Goal: Information Seeking & Learning: Learn about a topic

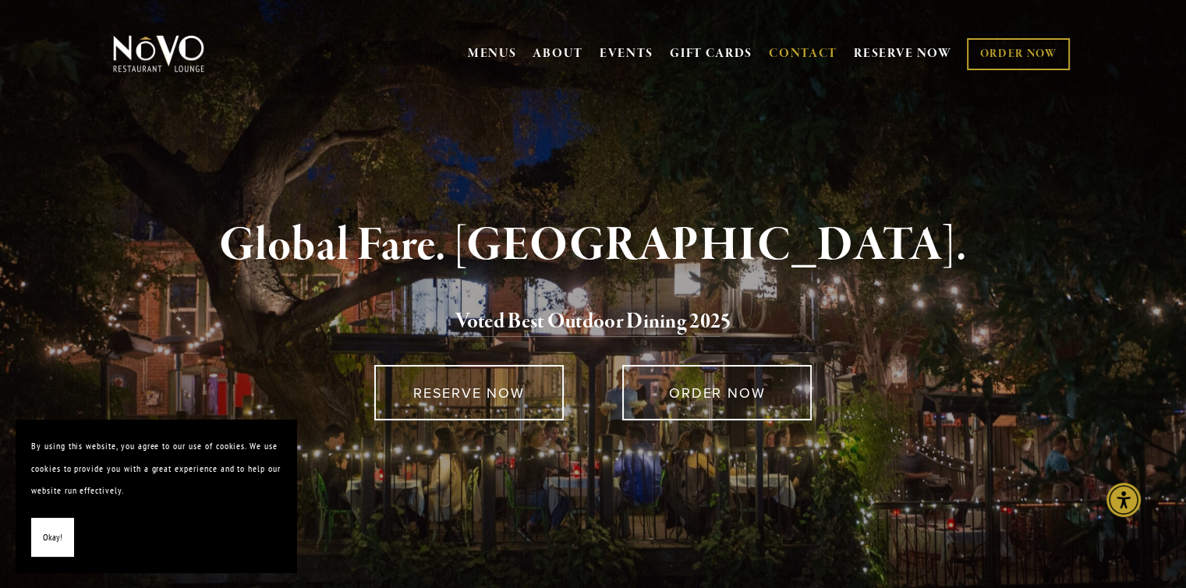
click at [820, 57] on link "CONTACT" at bounding box center [803, 54] width 69 height 30
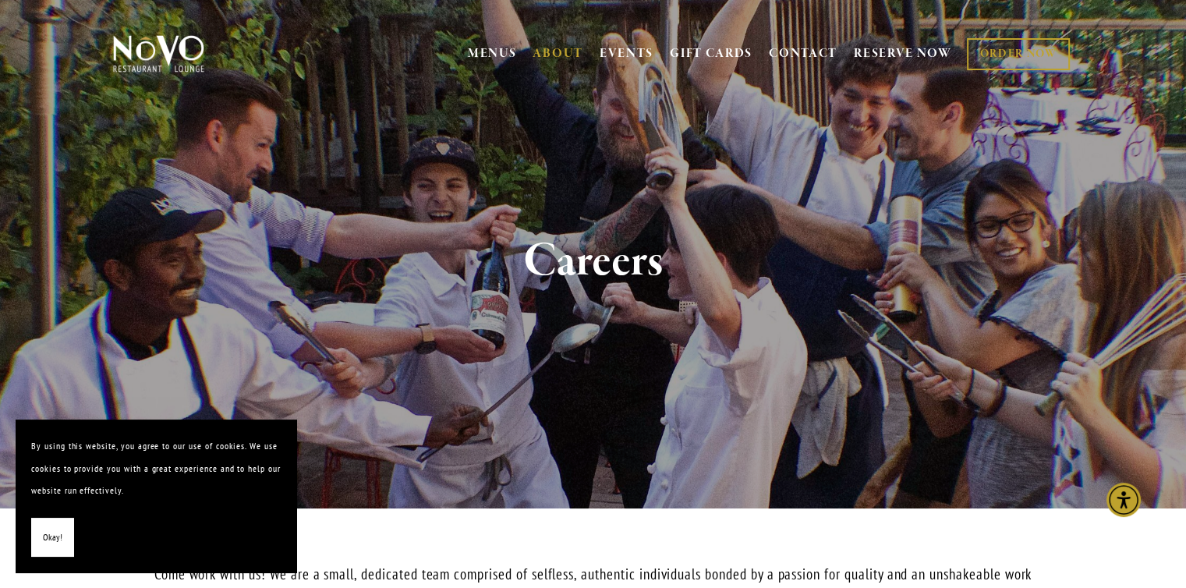
click at [58, 526] on span "Okay!" at bounding box center [52, 537] width 19 height 23
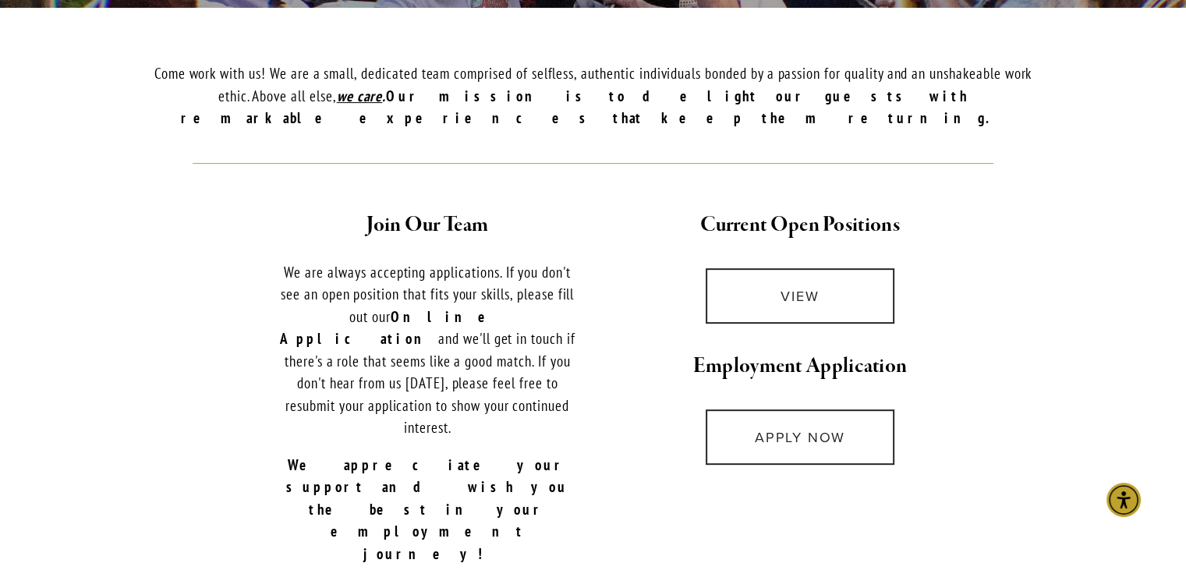
scroll to position [501, 0]
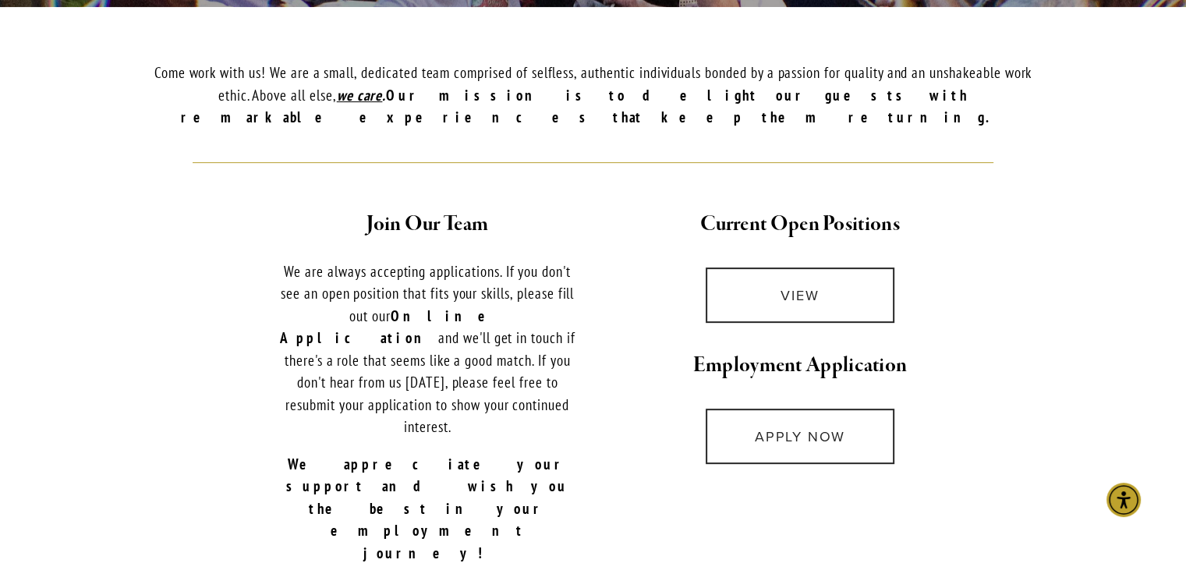
click at [792, 267] on link "VIEW" at bounding box center [800, 294] width 189 height 55
